Goal: Task Accomplishment & Management: Manage account settings

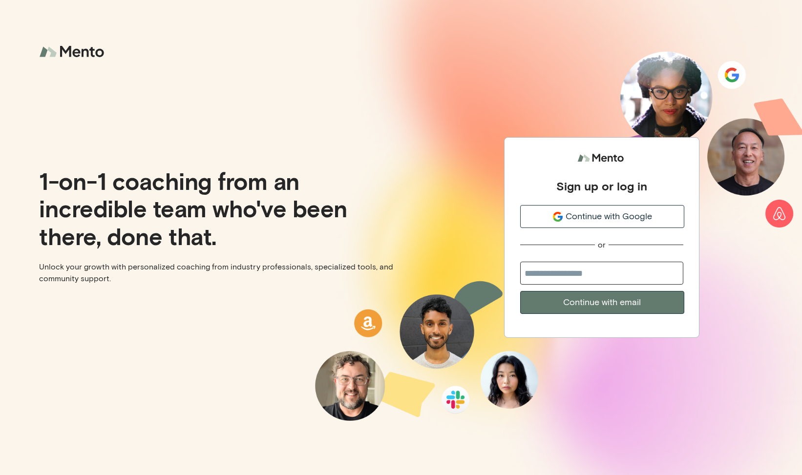
click at [585, 219] on span "Continue with Google" at bounding box center [608, 216] width 86 height 13
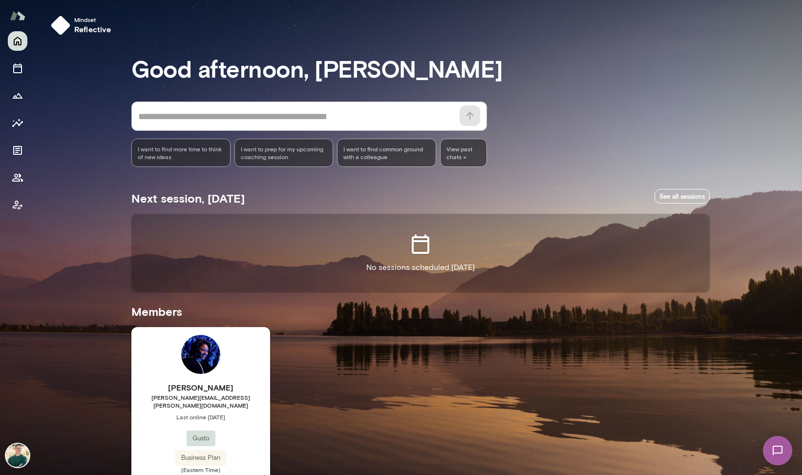
click at [170, 356] on div "[PERSON_NAME] [PERSON_NAME][EMAIL_ADDRESS][PERSON_NAME][DOMAIN_NAME] Last onlin…" at bounding box center [200, 418] width 139 height 183
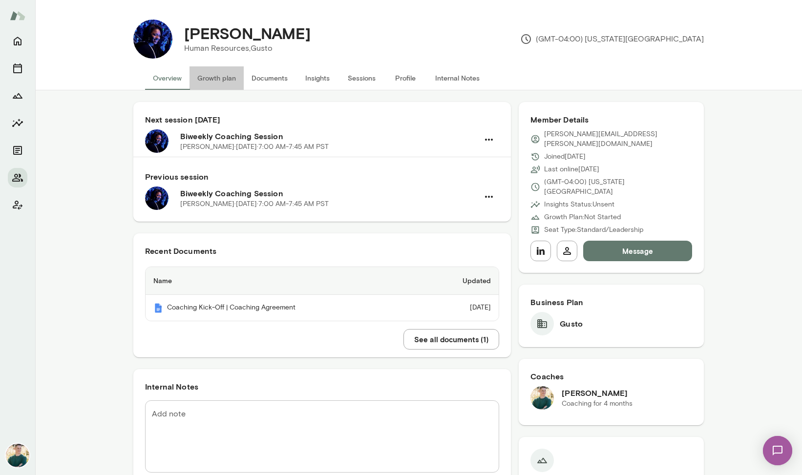
click at [220, 79] on button "Growth plan" at bounding box center [216, 77] width 54 height 23
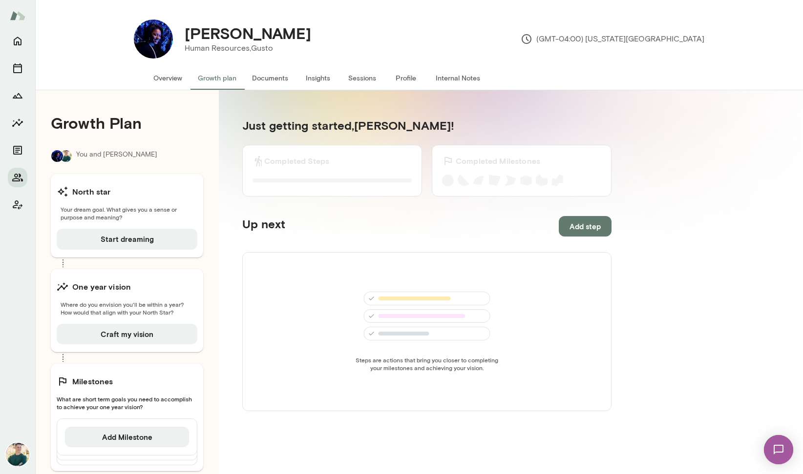
click at [271, 78] on button "Documents" at bounding box center [270, 77] width 52 height 23
